Goal: Communication & Community: Answer question/provide support

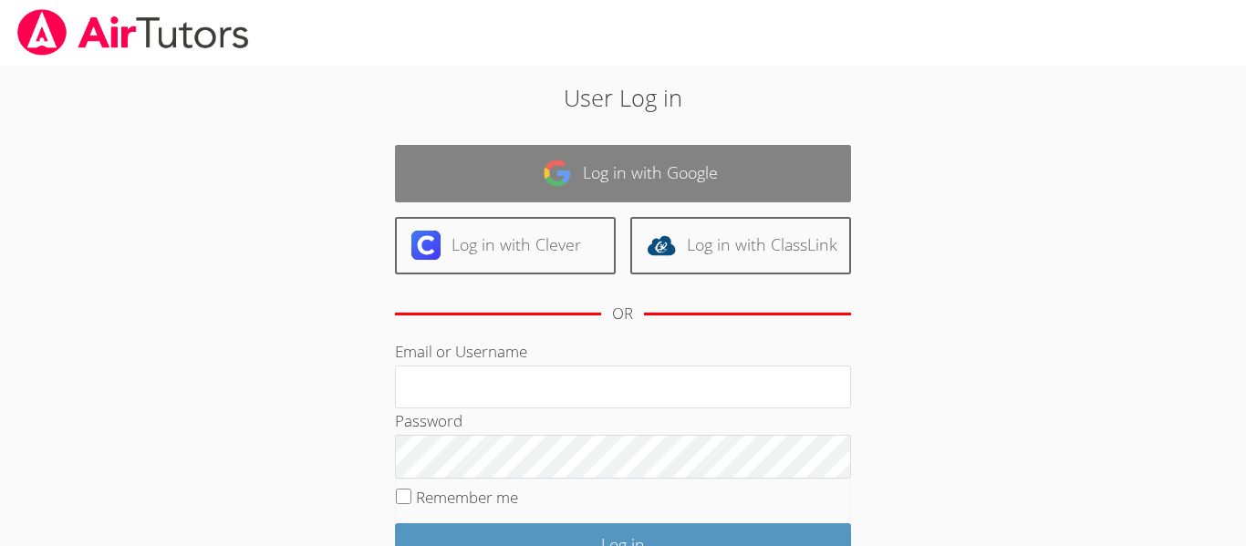
click at [795, 161] on link "Log in with Google" at bounding box center [623, 173] width 456 height 57
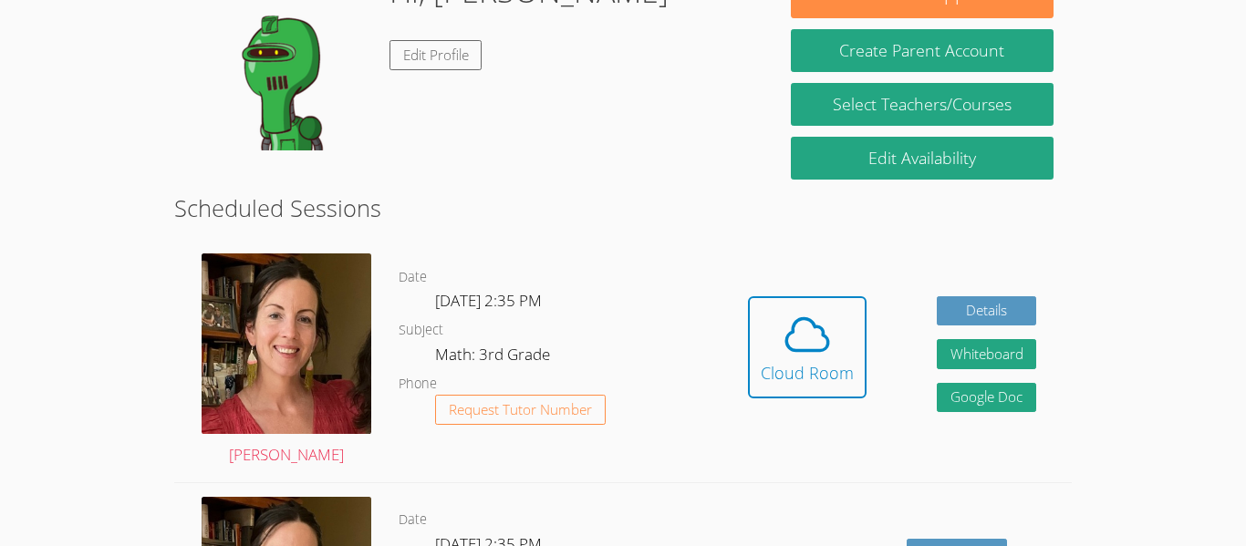
scroll to position [334, 0]
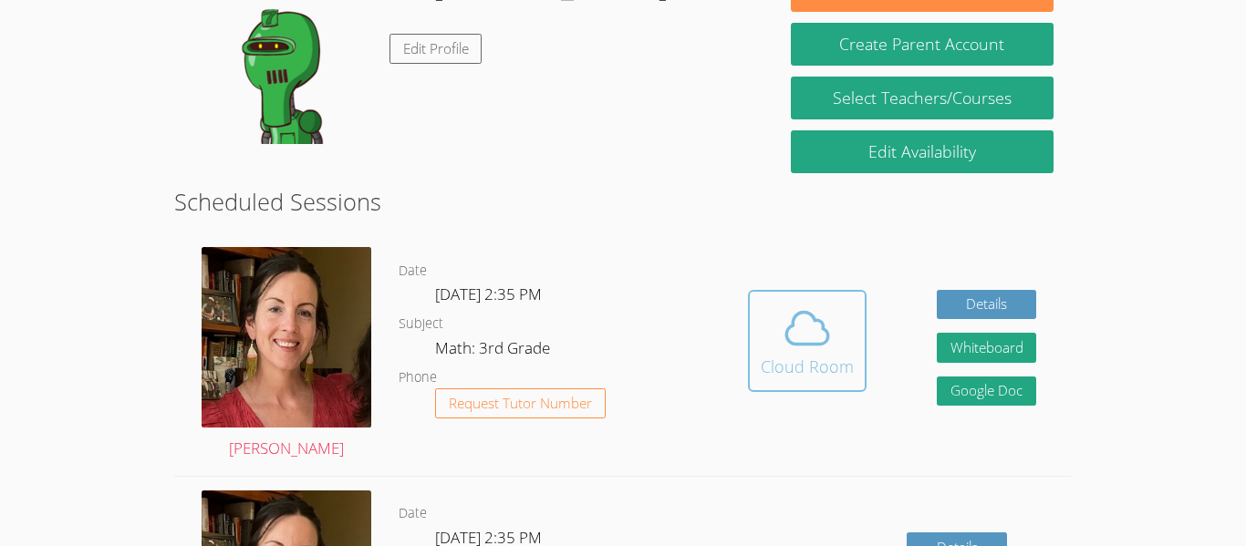
click at [805, 343] on icon at bounding box center [807, 328] width 42 height 32
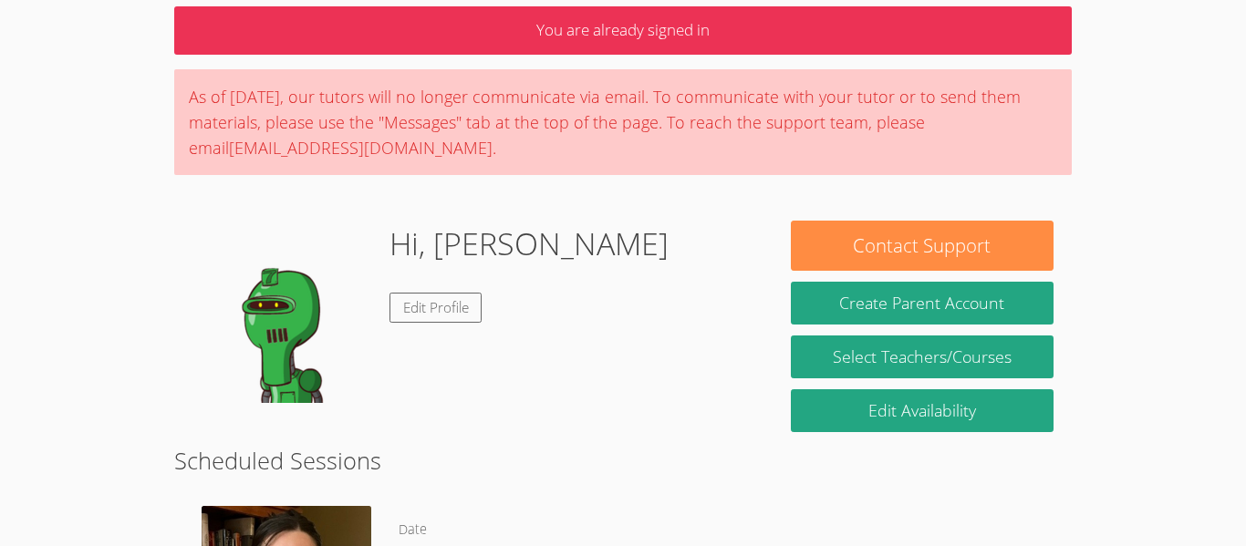
scroll to position [71, 0]
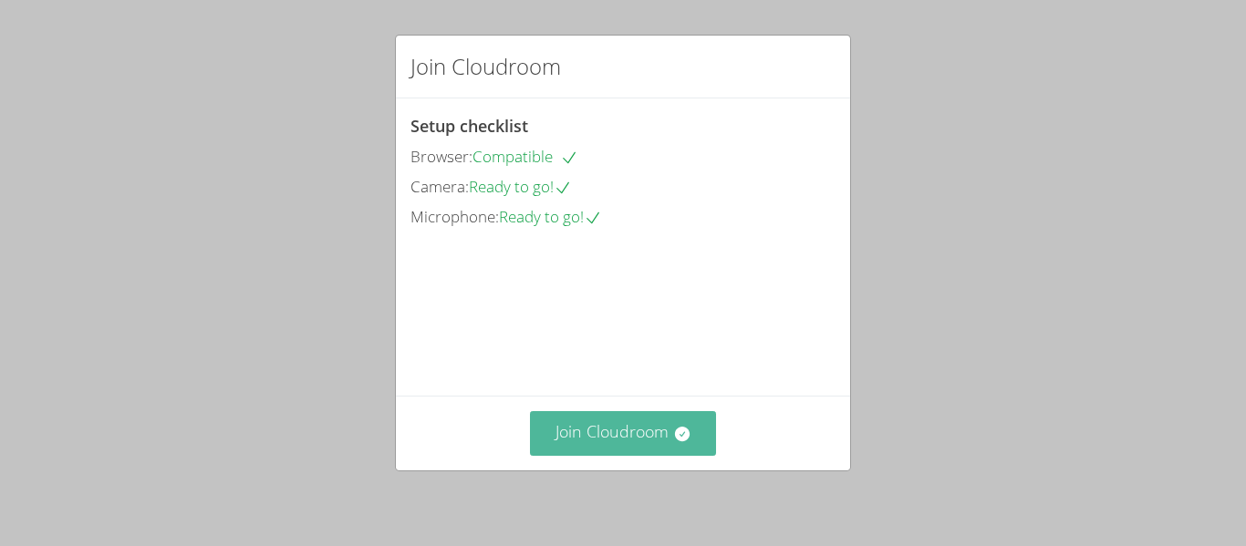
click at [658, 435] on button "Join Cloudroom" at bounding box center [623, 433] width 187 height 45
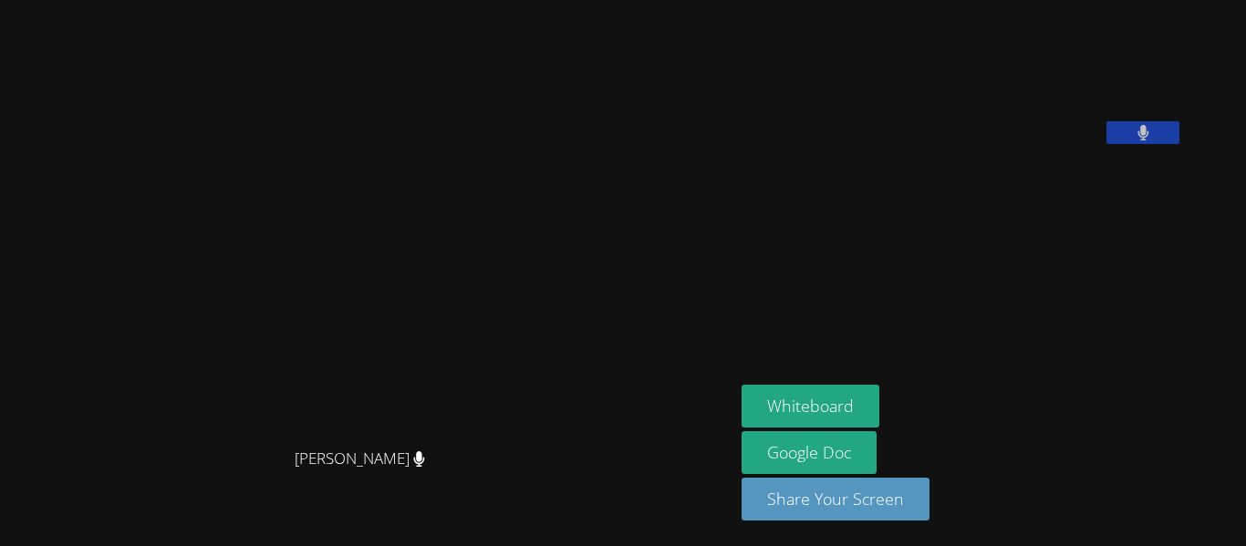
click at [504, 159] on video at bounding box center [368, 237] width 274 height 405
click at [879, 407] on button "Whiteboard" at bounding box center [810, 406] width 138 height 43
